Goal: Information Seeking & Learning: Learn about a topic

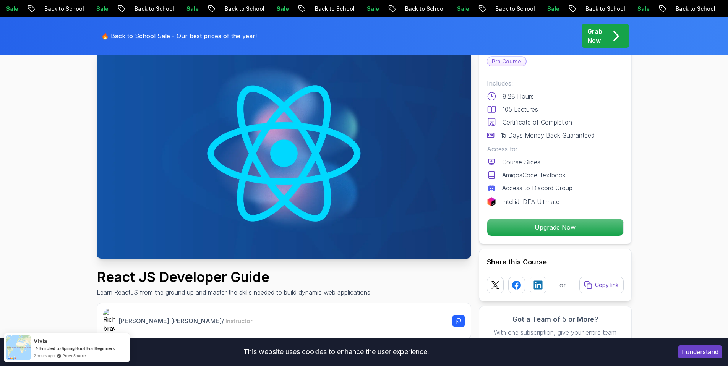
scroll to position [19, 0]
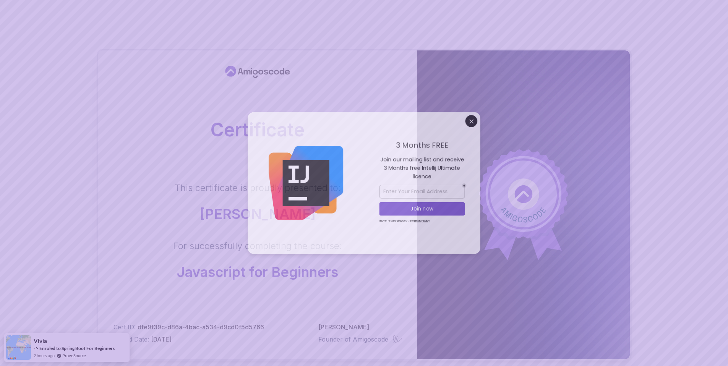
click at [477, 120] on body "Certificate This certificate is proudly presented to: [PERSON_NAME] For success…" at bounding box center [364, 242] width 728 height 484
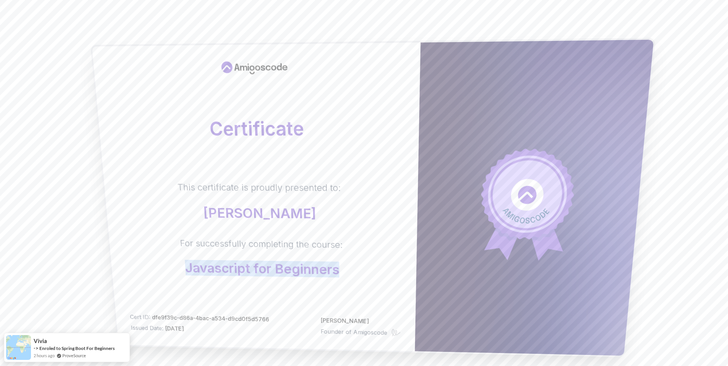
drag, startPoint x: 199, startPoint y: 264, endPoint x: 339, endPoint y: 269, distance: 139.7
click at [339, 270] on p "Javascript for Beginners" at bounding box center [262, 269] width 162 height 16
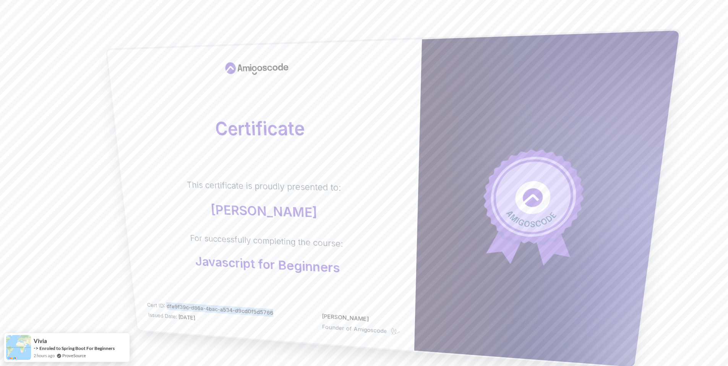
drag, startPoint x: 172, startPoint y: 301, endPoint x: 276, endPoint y: 312, distance: 104.9
click at [276, 312] on div "Cert ID: dfe9f39c-d86a-4bac-a534-d9cd0f5d5766 Issued Date: [DATE] [PERSON_NAME]…" at bounding box center [274, 318] width 254 height 35
copy span "dfe9f39c-d86a-4bac-a534-d9cd0f5d5766"
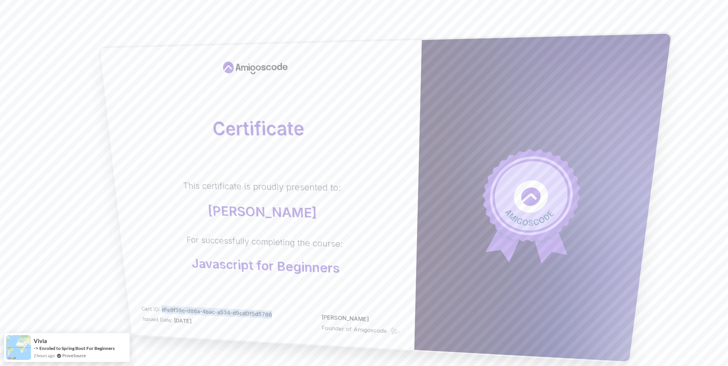
click at [301, 295] on div "Certificate This certificate is proudly presented to: [PERSON_NAME] For success…" at bounding box center [261, 195] width 322 height 310
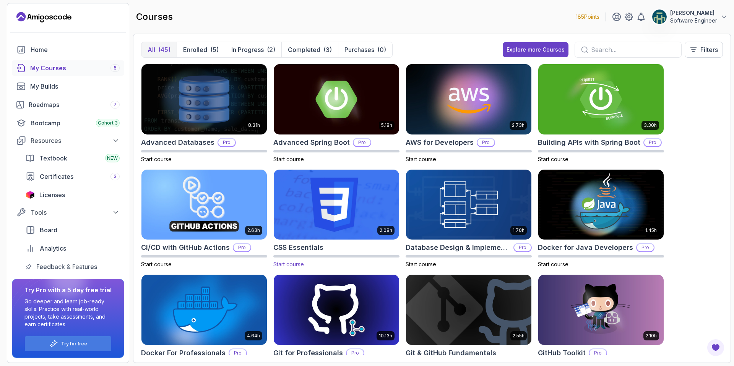
click at [293, 263] on span "Start course" at bounding box center [288, 264] width 31 height 7
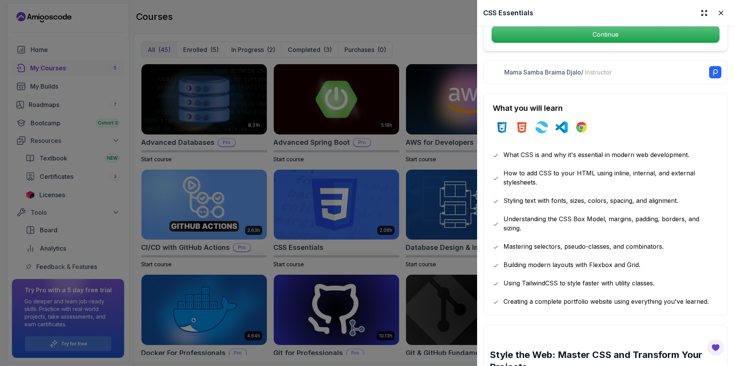
scroll to position [268, 0]
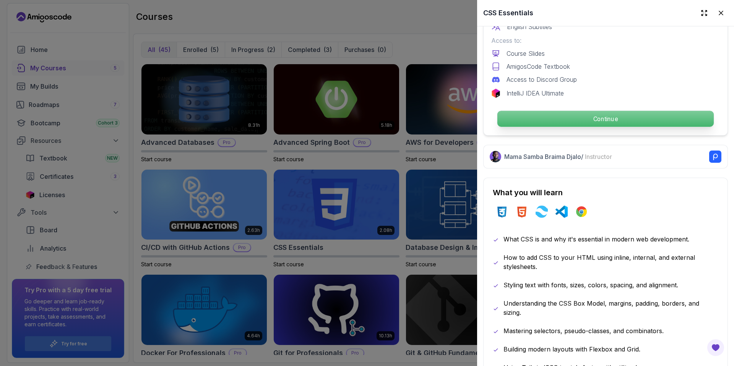
click at [576, 114] on p "Continue" at bounding box center [605, 119] width 216 height 16
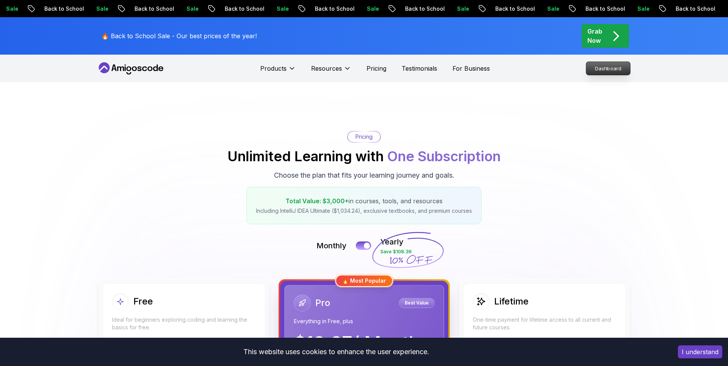
click at [595, 70] on p "Dashboard" at bounding box center [609, 68] width 44 height 13
